Goal: Information Seeking & Learning: Learn about a topic

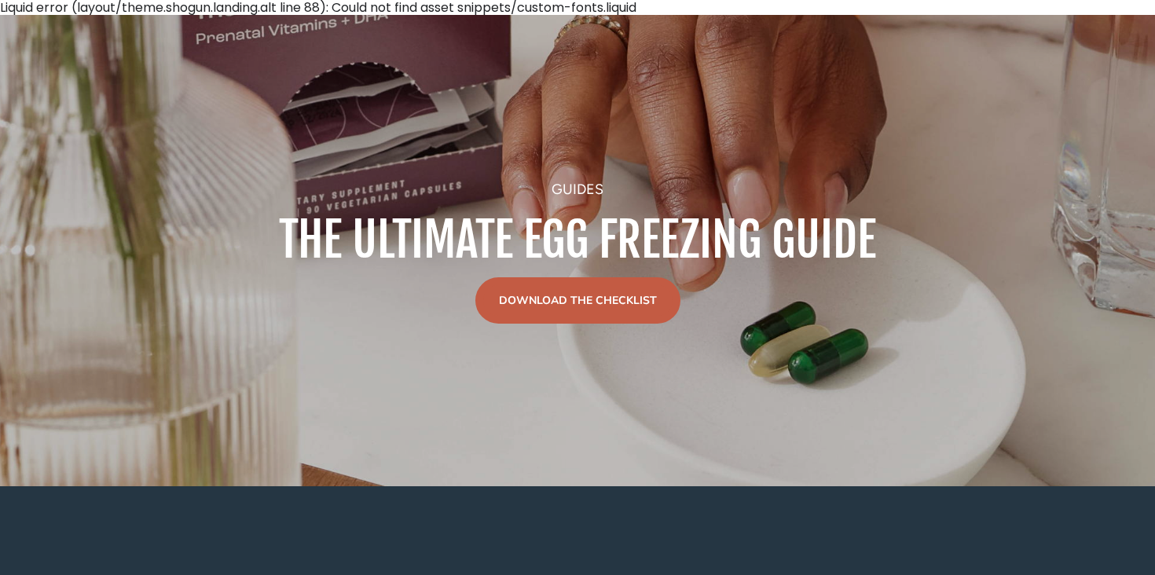
scroll to position [46, 0]
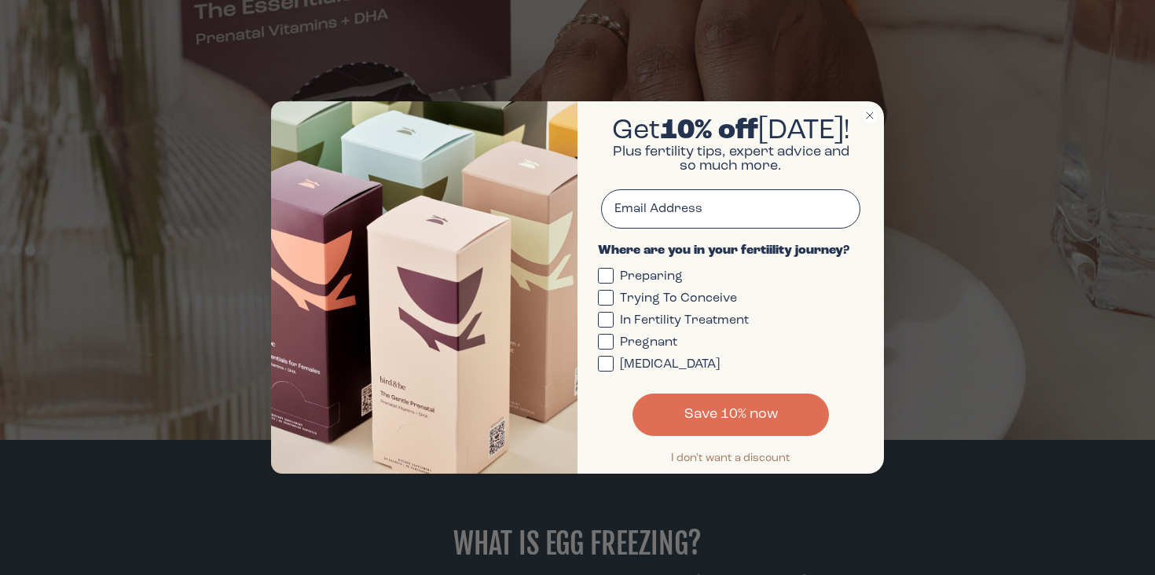
click at [867, 108] on circle "Close dialog" at bounding box center [869, 115] width 15 height 15
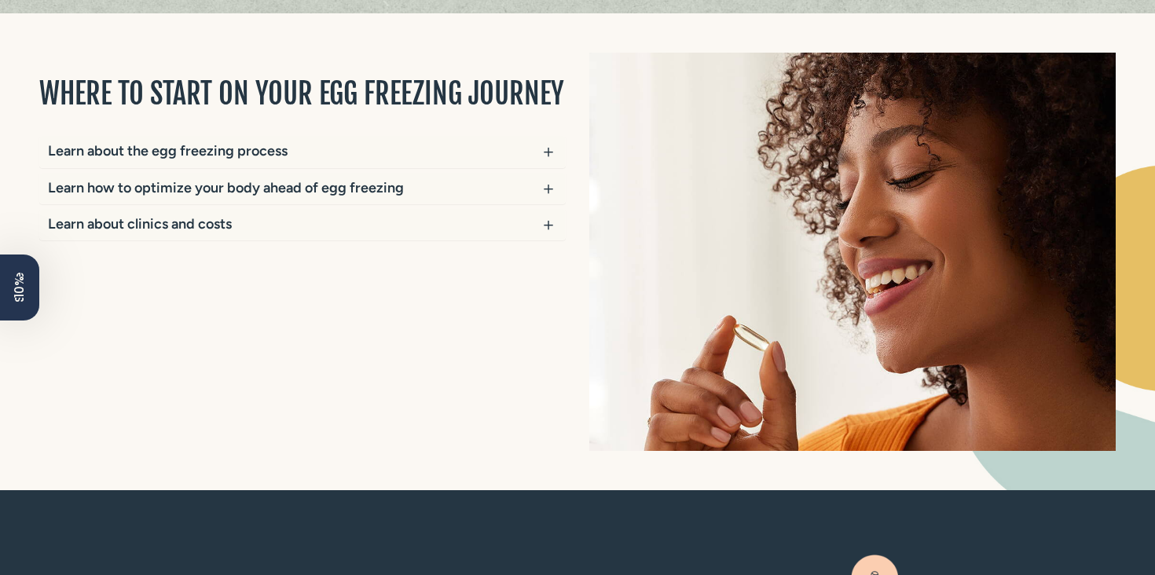
scroll to position [1208, 0]
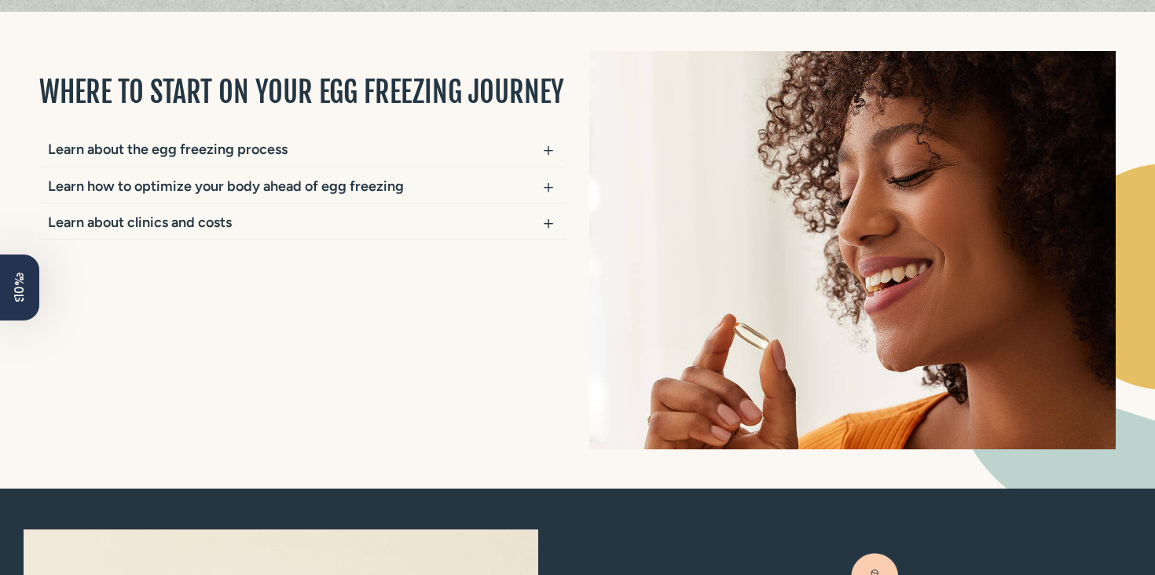
click at [481, 142] on h4 "Learn about the egg freezing process" at bounding box center [294, 149] width 492 height 15
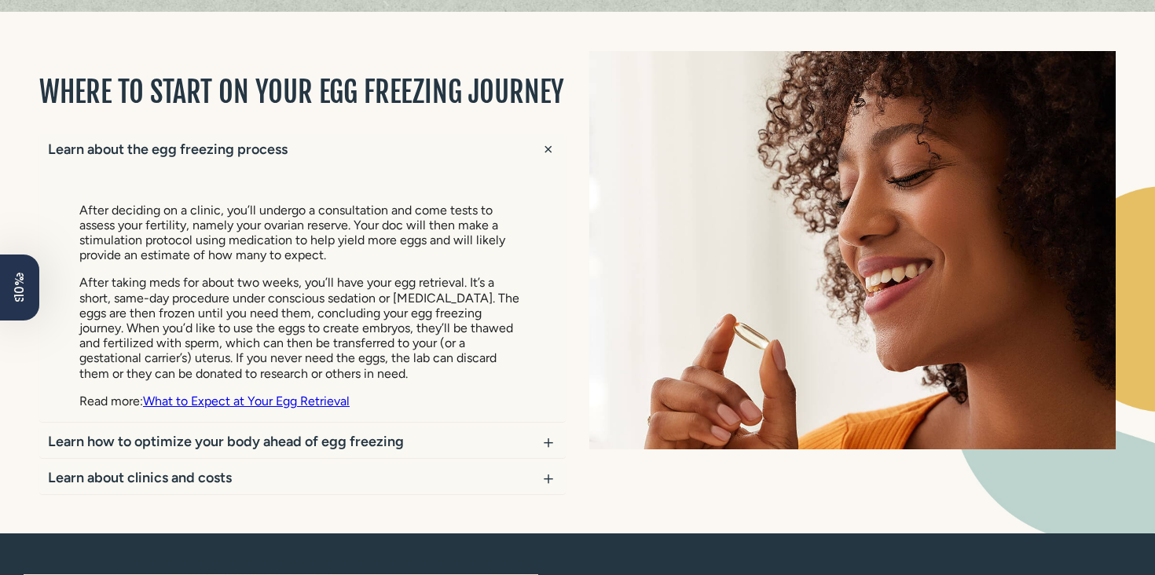
click at [291, 393] on link "What to Expect at Your Egg Retrieval" at bounding box center [246, 400] width 207 height 15
click at [315, 434] on h4 "Learn how to optimize your body ahead of egg freezing" at bounding box center [294, 441] width 492 height 15
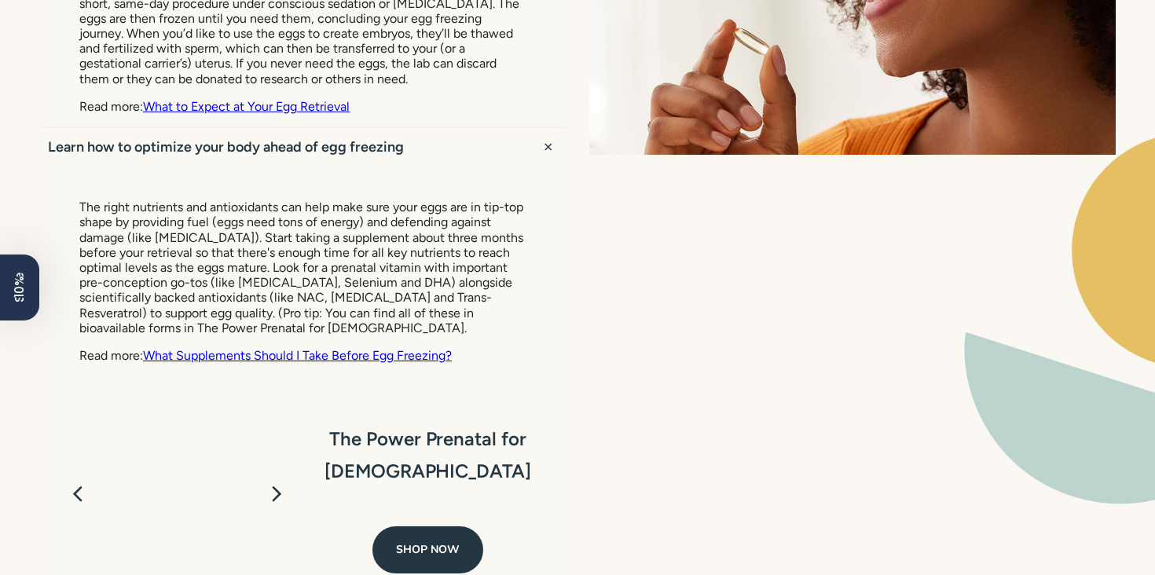
scroll to position [1504, 0]
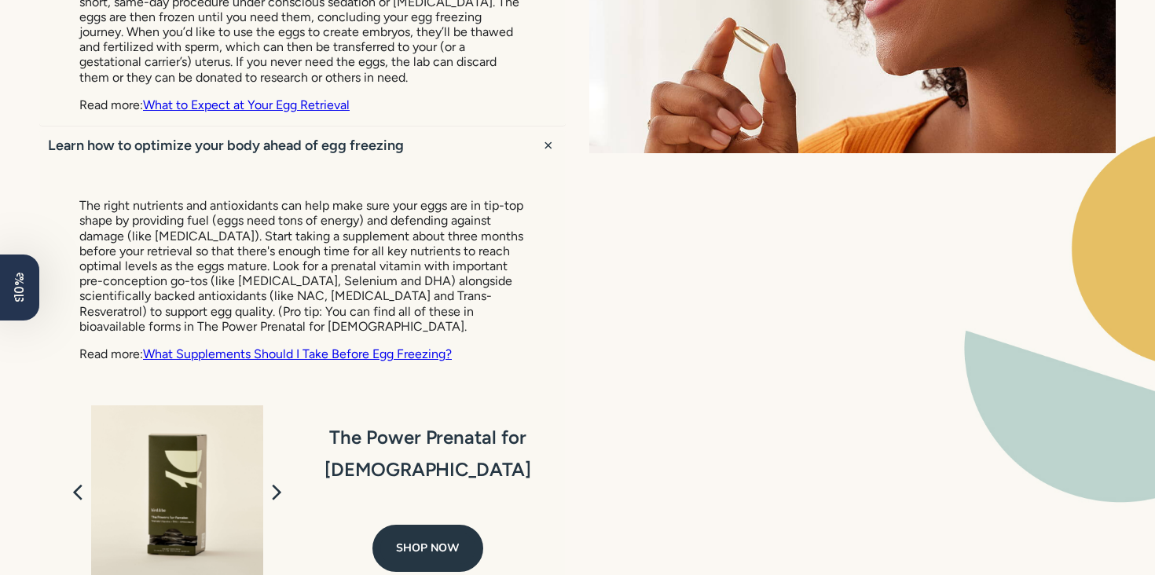
click at [311, 346] on link "What Supplements Should I Take Before Egg Freezing?" at bounding box center [297, 353] width 309 height 15
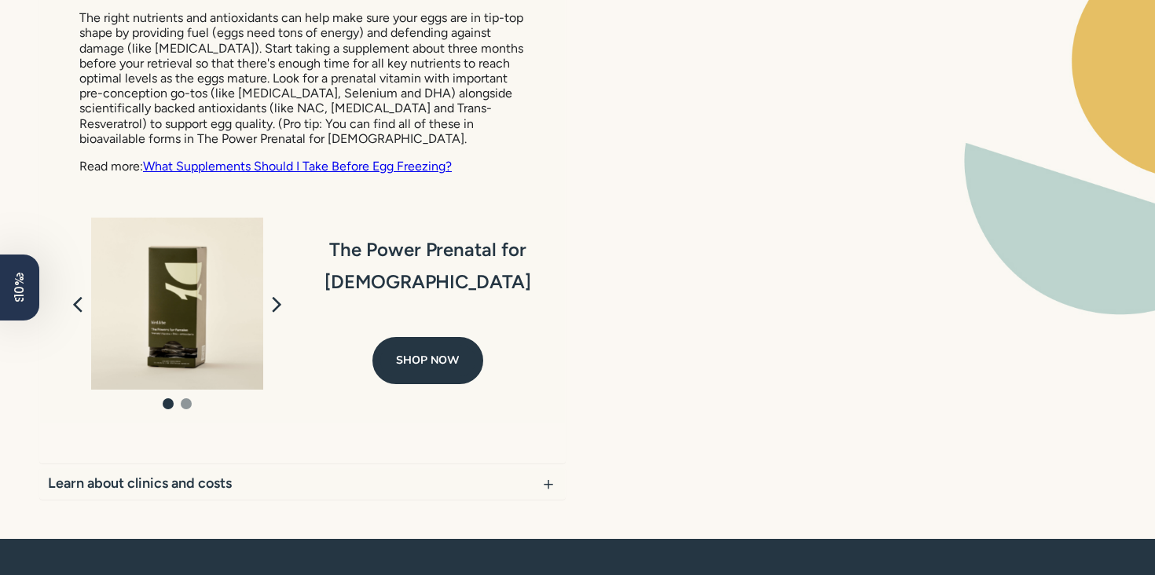
scroll to position [1847, 0]
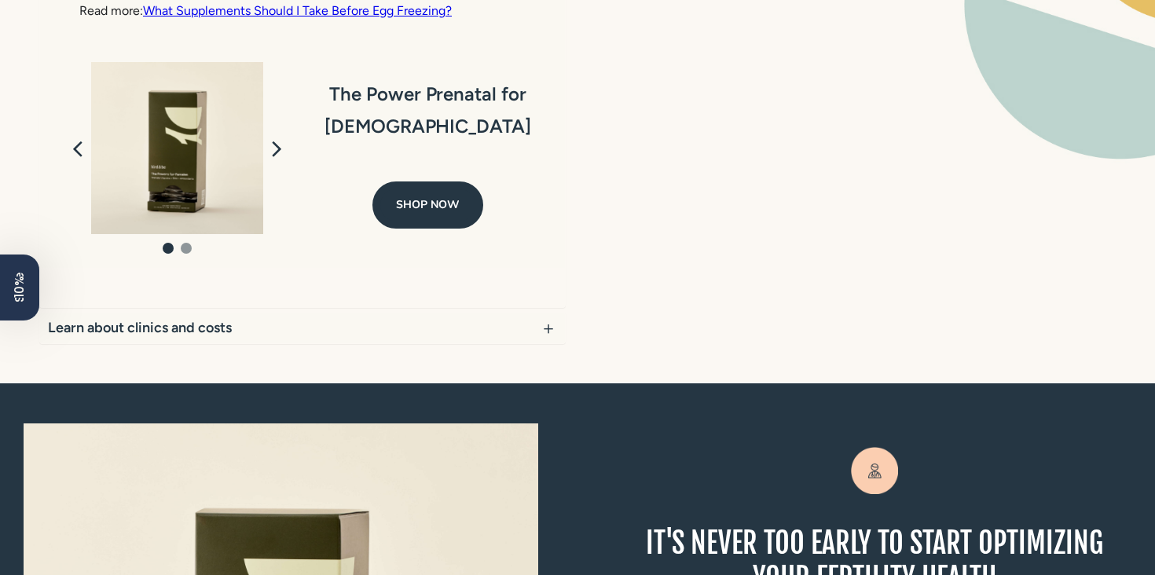
click at [484, 320] on h4 "Learn about clinics and costs" at bounding box center [294, 327] width 492 height 15
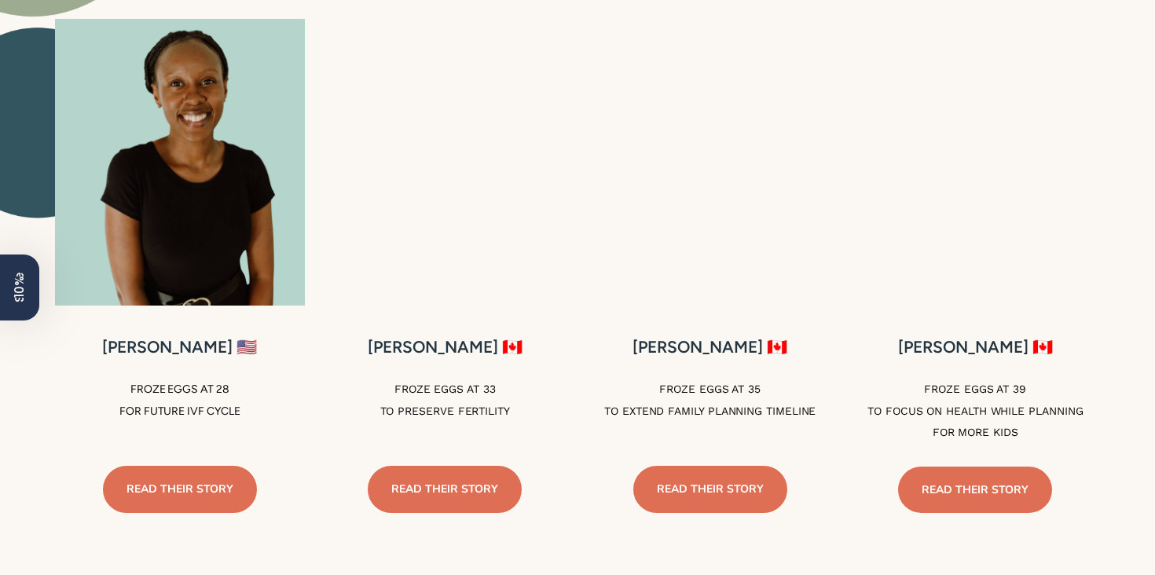
scroll to position [3182, 0]
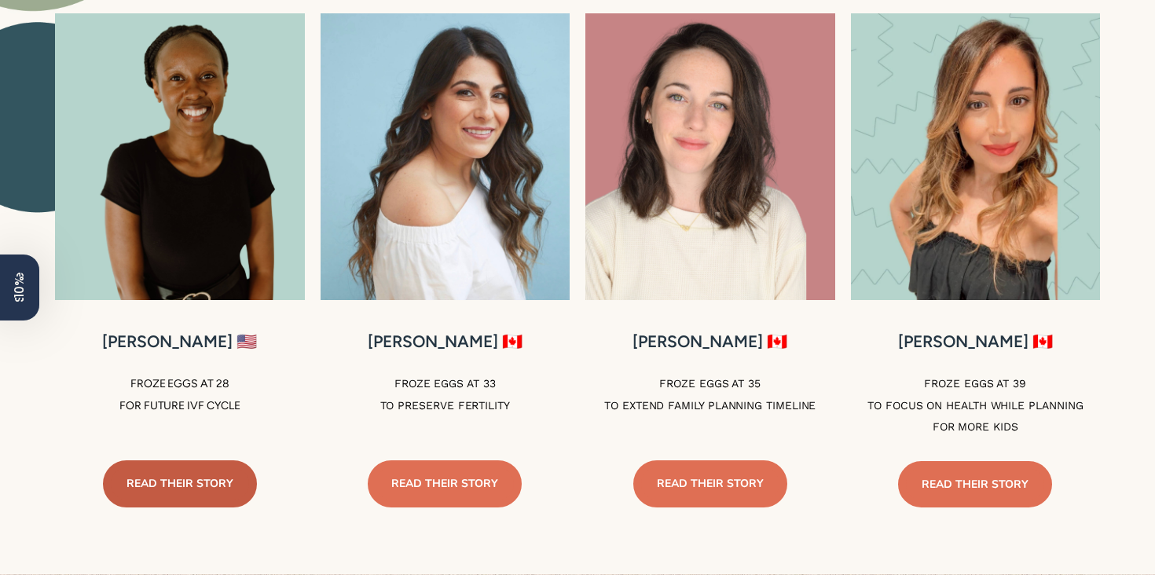
click at [143, 468] on link "READ THEIR STORY" at bounding box center [180, 483] width 154 height 46
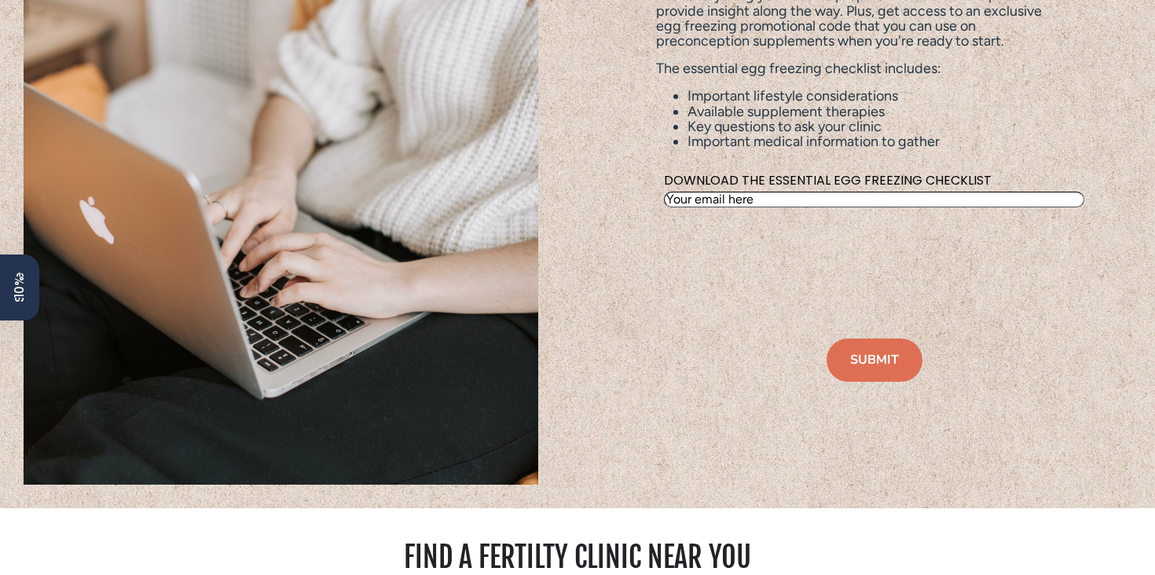
scroll to position [3936, 0]
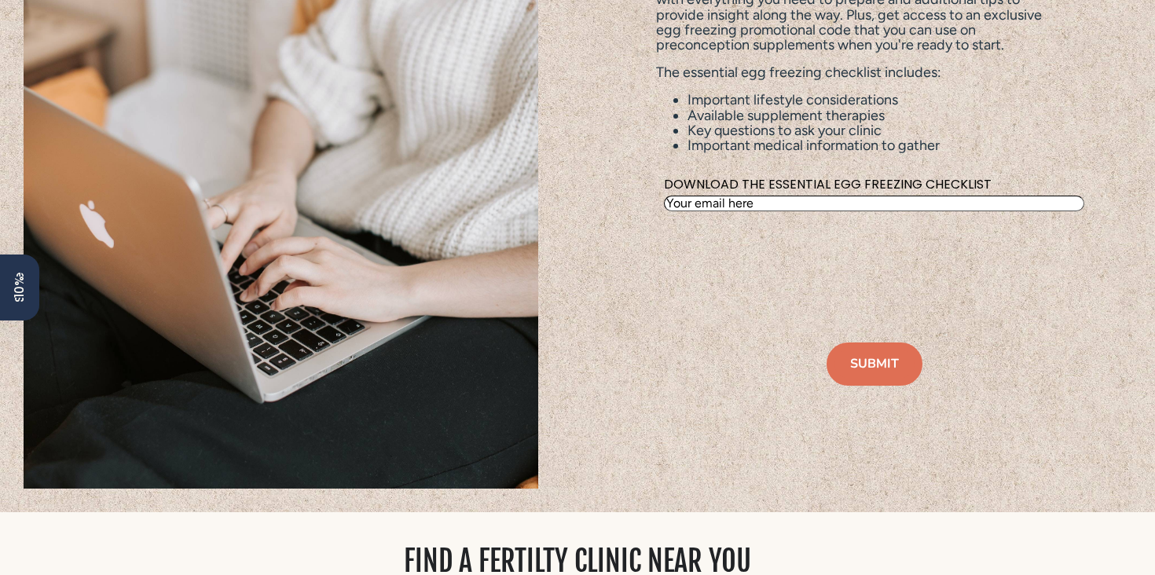
click at [750, 196] on input "email" at bounding box center [874, 204] width 420 height 16
type input "[PERSON_NAME][EMAIL_ADDRESS][DOMAIN_NAME]"
click at [891, 354] on button "SUBMIT" at bounding box center [874, 363] width 96 height 43
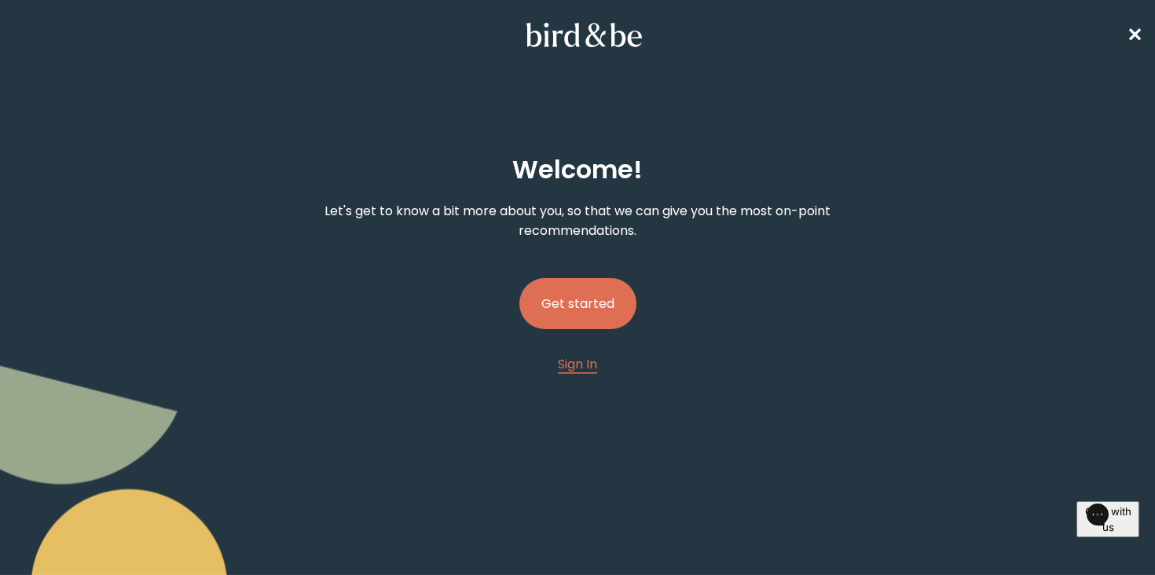
click at [590, 296] on button "Get started" at bounding box center [577, 303] width 117 height 51
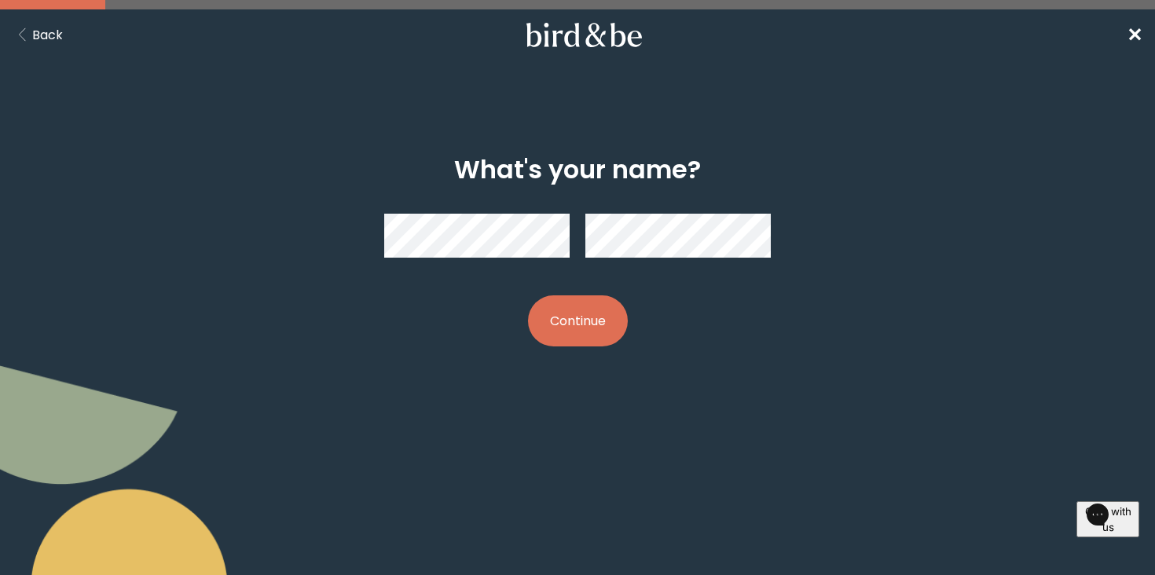
click at [570, 331] on button "Continue" at bounding box center [578, 320] width 100 height 51
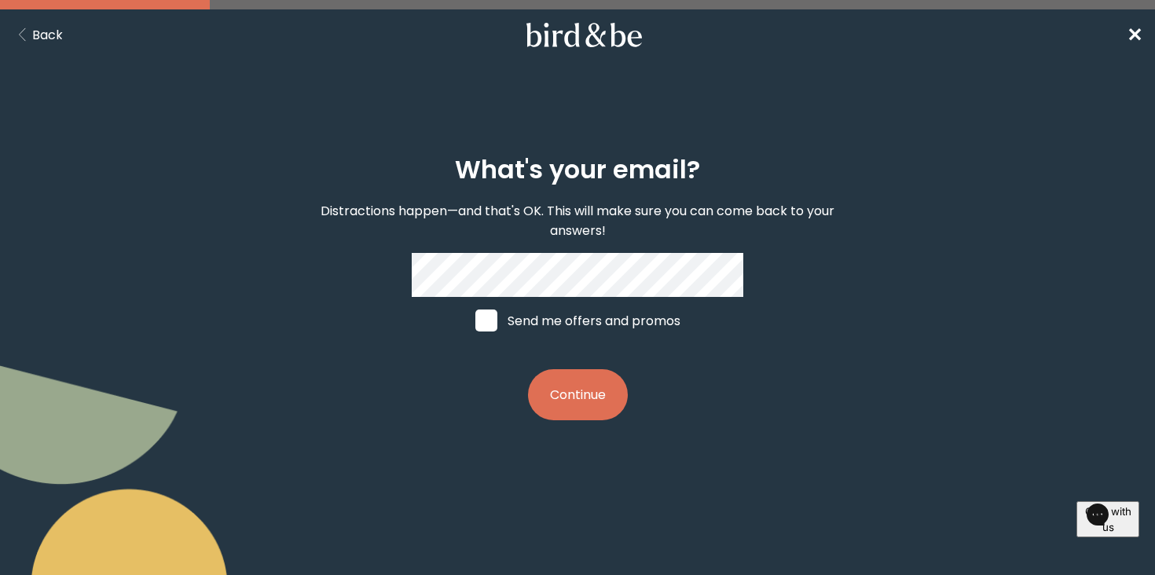
click at [579, 385] on button "Continue" at bounding box center [578, 394] width 100 height 51
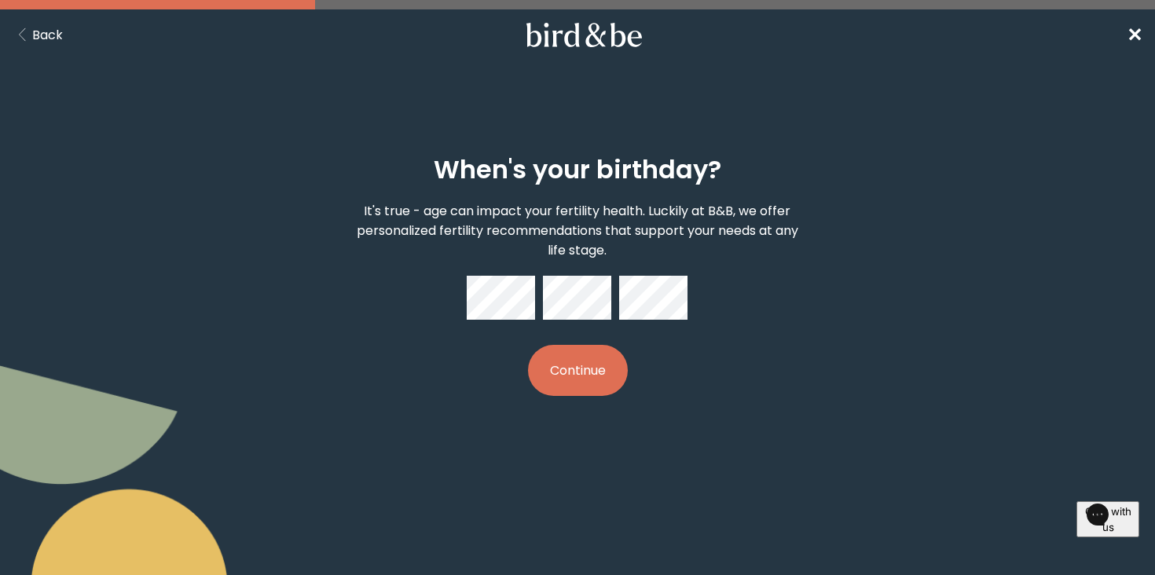
click at [576, 368] on button "Continue" at bounding box center [578, 370] width 100 height 51
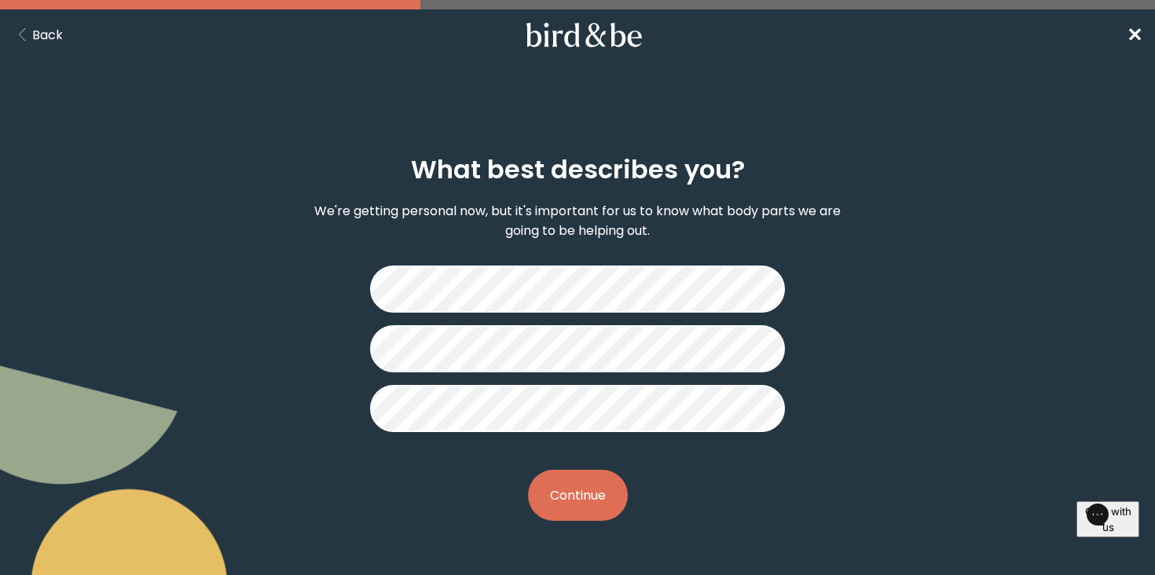
click at [559, 486] on button "Continue" at bounding box center [578, 495] width 100 height 51
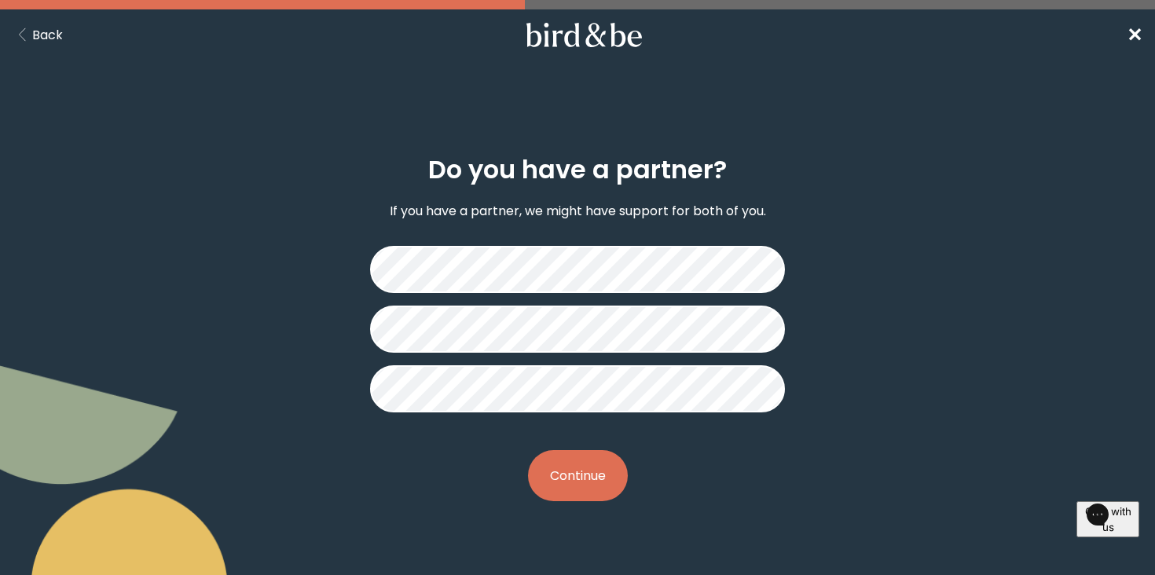
click at [561, 460] on button "Continue" at bounding box center [578, 475] width 100 height 51
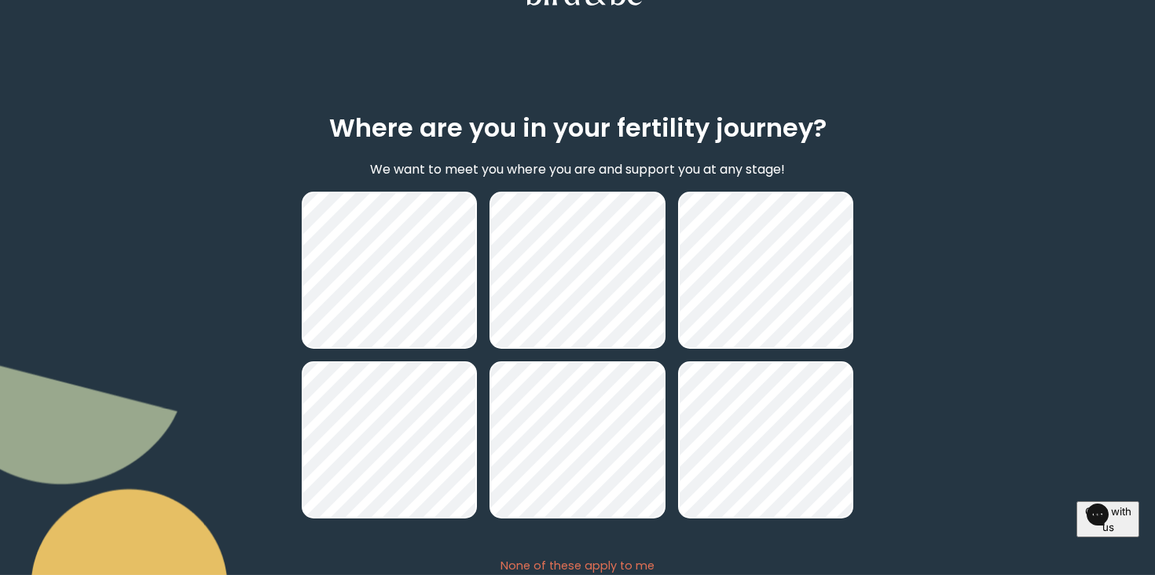
scroll to position [145, 0]
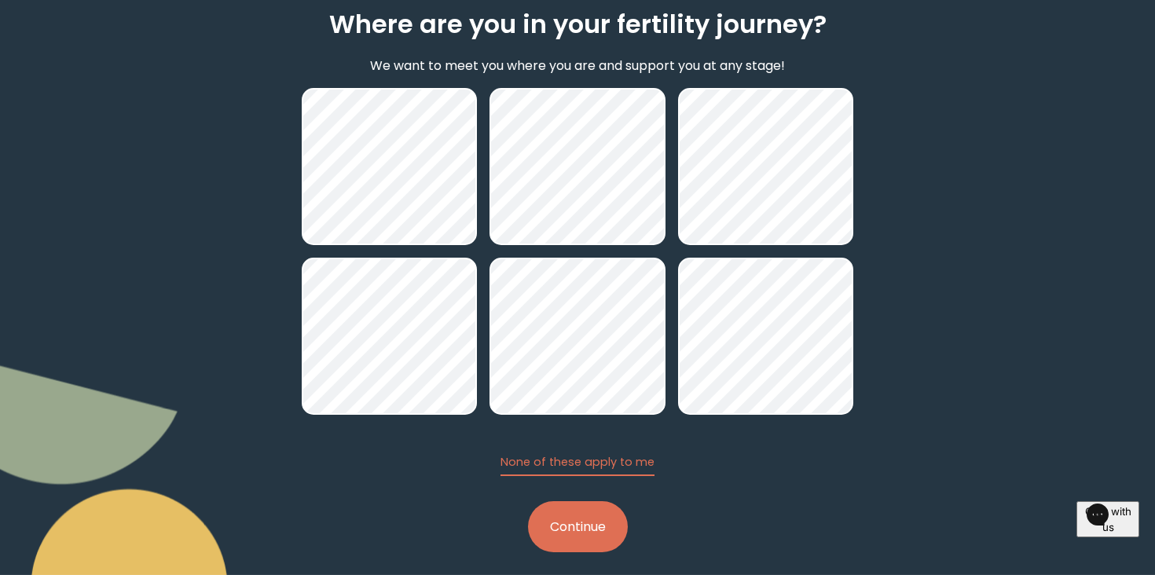
click at [561, 527] on button "Continue" at bounding box center [578, 526] width 100 height 51
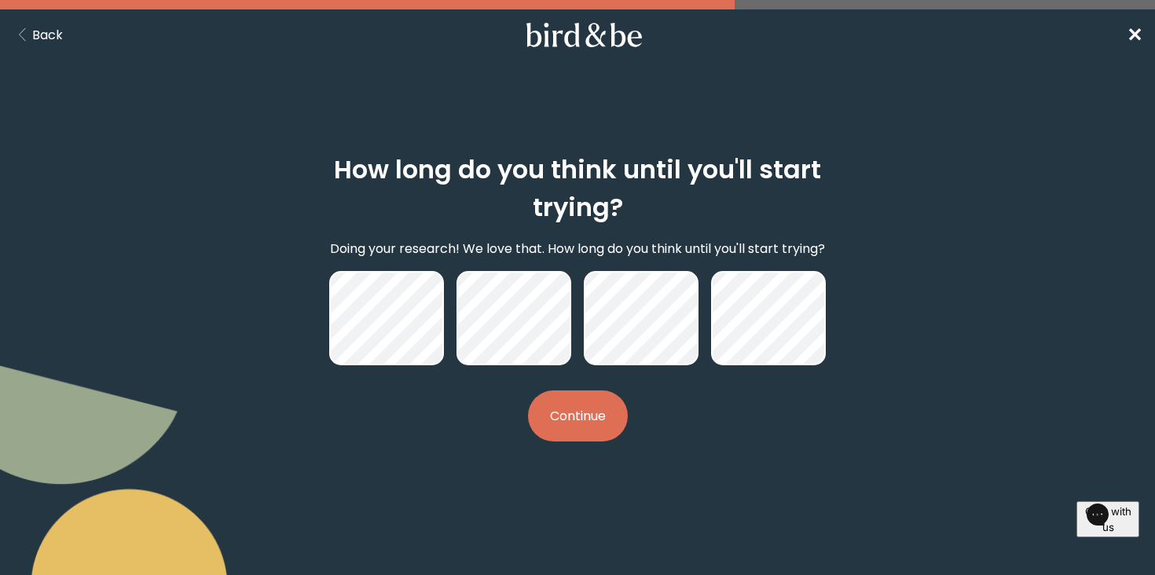
click at [584, 425] on button "Continue" at bounding box center [578, 415] width 100 height 51
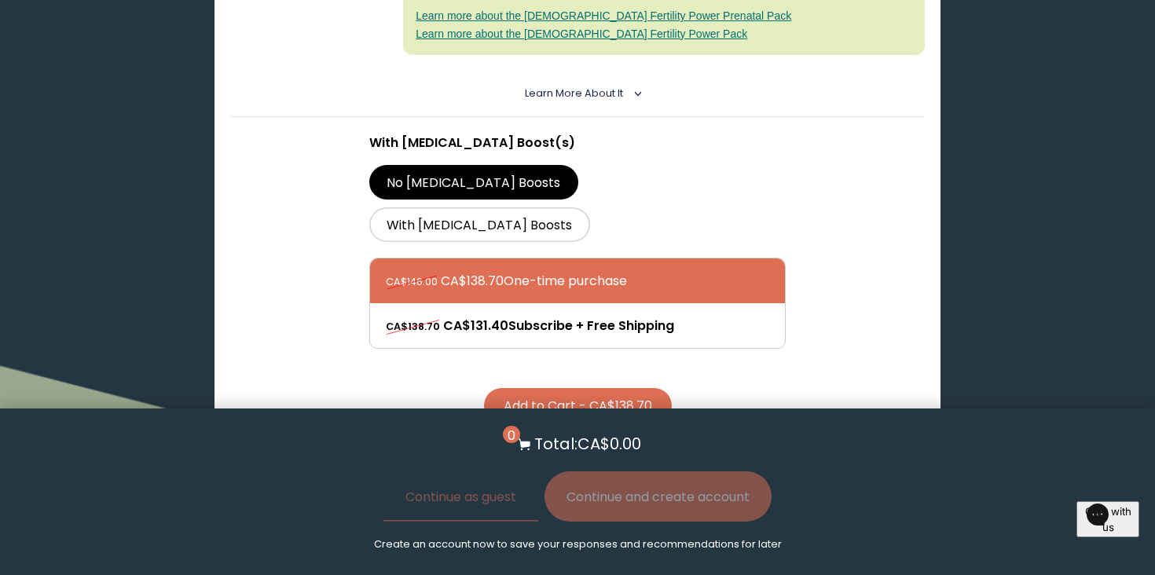
scroll to position [590, 0]
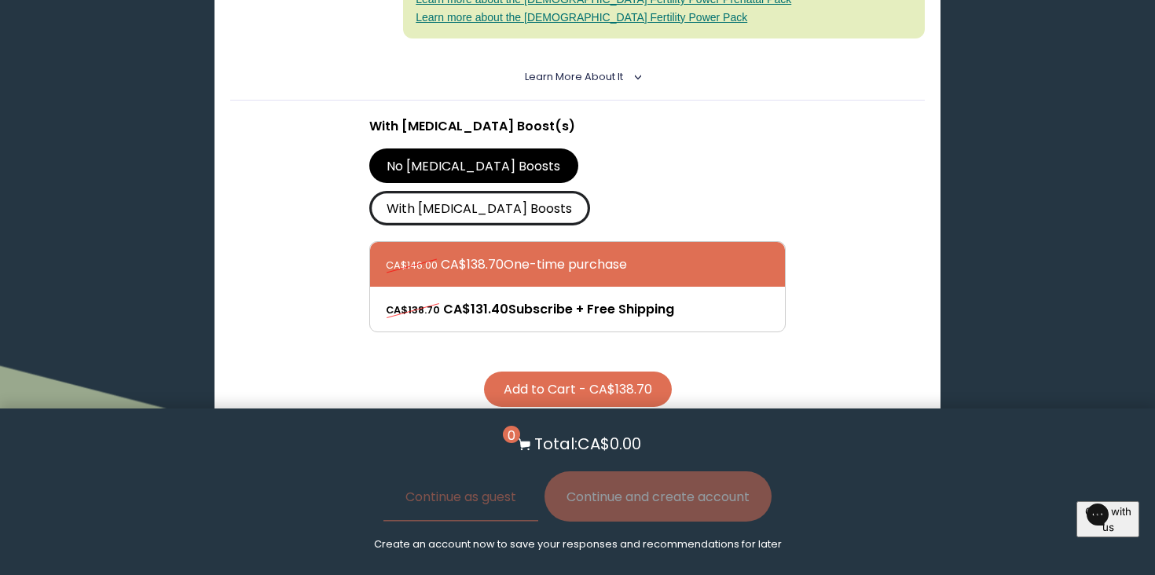
click at [590, 191] on label "With CoQ10 Boosts" at bounding box center [479, 208] width 221 height 35
click at [0, 0] on input "With CoQ10 Boosts" at bounding box center [0, 0] width 0 height 0
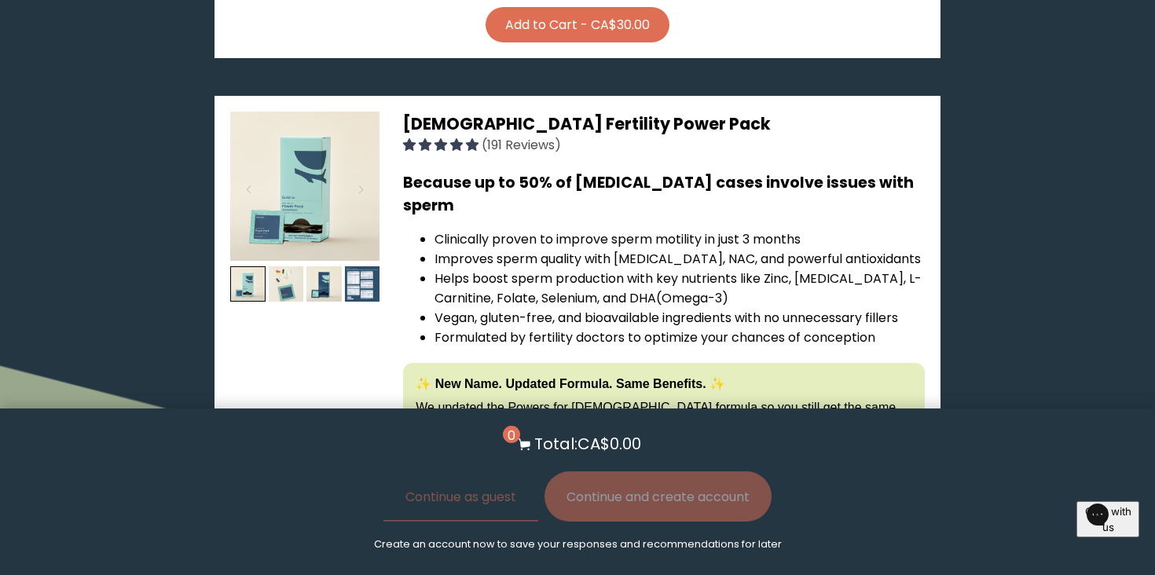
scroll to position [3505, 0]
